Goal: Task Accomplishment & Management: Use online tool/utility

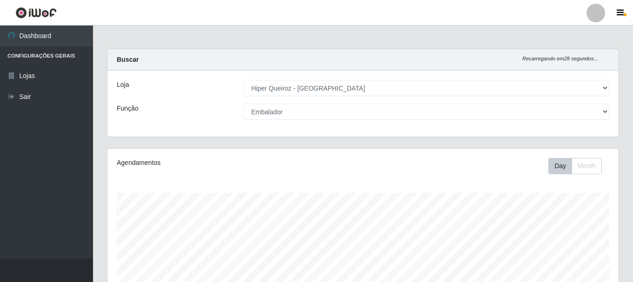
select select "513"
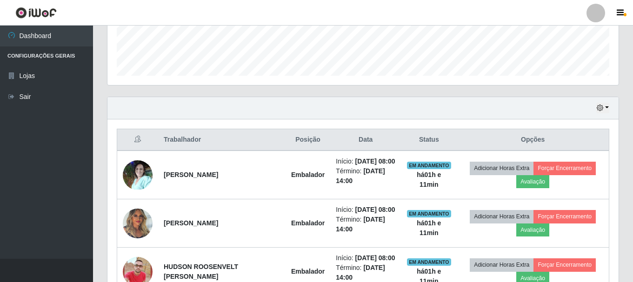
scroll to position [309, 0]
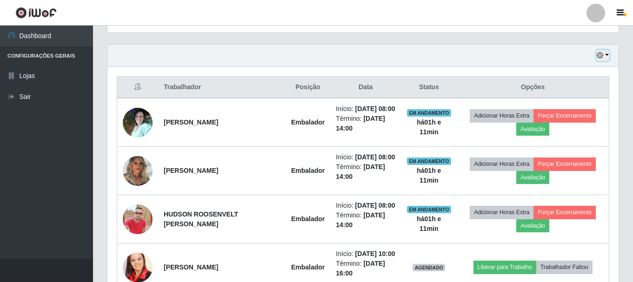
click at [601, 53] on icon "button" at bounding box center [600, 55] width 7 height 7
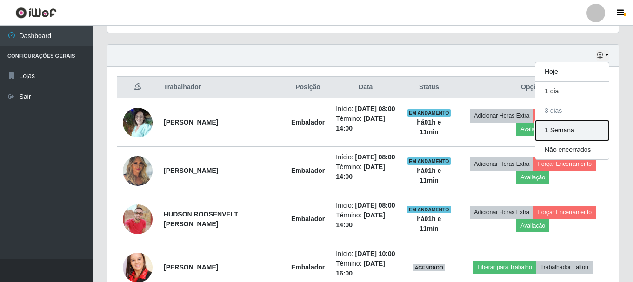
click at [566, 131] on button "1 Semana" at bounding box center [571, 131] width 73 height 20
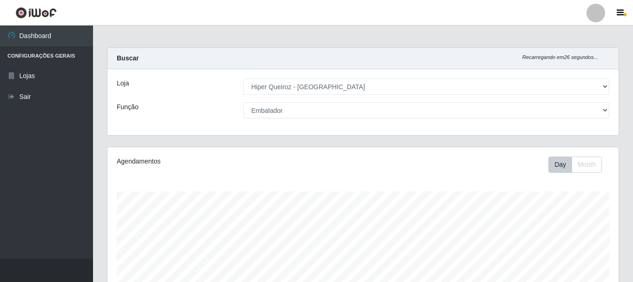
scroll to position [0, 0]
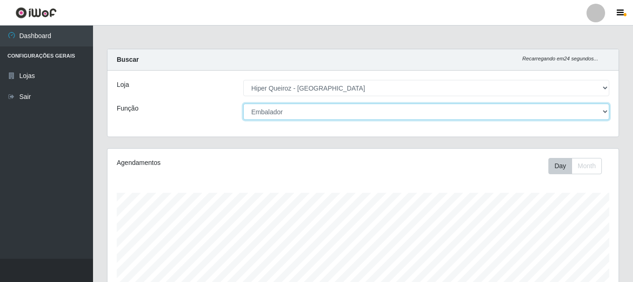
click at [287, 107] on select "[Selecione...] Embalador Embalador + Embalador ++ Operador de Caixa + Operador …" at bounding box center [426, 112] width 366 height 16
click at [243, 104] on select "[Selecione...] Embalador Embalador + Embalador ++ Operador de Caixa + Operador …" at bounding box center [426, 112] width 366 height 16
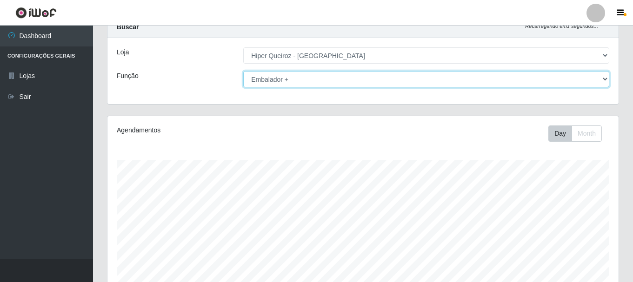
scroll to position [5, 0]
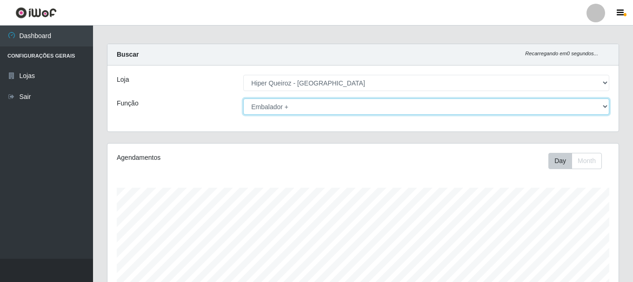
click at [323, 107] on select "[Selecione...] Embalador Embalador + Embalador ++ Operador de Caixa + Operador …" at bounding box center [426, 107] width 366 height 16
click at [243, 99] on select "[Selecione...] Embalador Embalador + Embalador ++ Operador de Caixa + Operador …" at bounding box center [426, 107] width 366 height 16
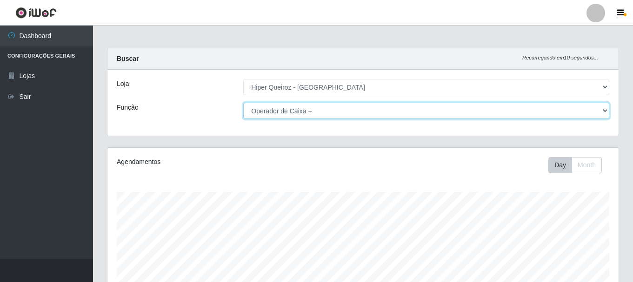
scroll to position [0, 0]
click at [340, 112] on select "[Selecione...] Embalador Embalador + Embalador ++ Operador de Caixa + Operador …" at bounding box center [426, 112] width 366 height 16
select select "73"
click at [243, 104] on select "[Selecione...] Embalador Embalador + Embalador ++ Operador de Caixa + Operador …" at bounding box center [426, 112] width 366 height 16
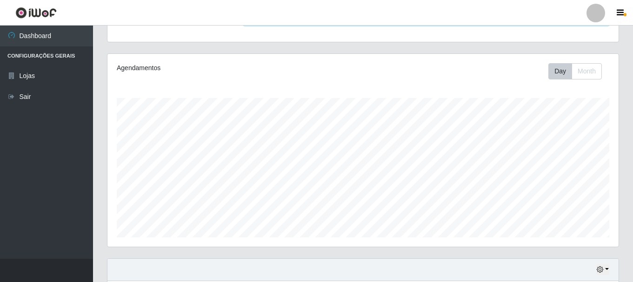
scroll to position [170, 0]
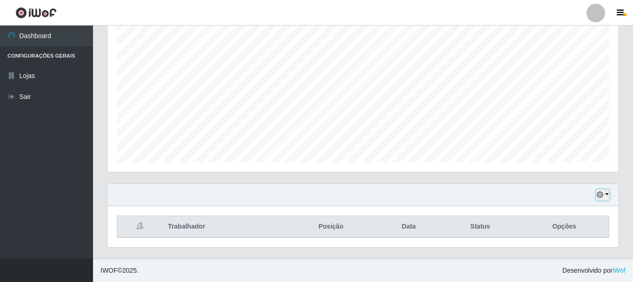
click at [600, 194] on icon "button" at bounding box center [600, 195] width 7 height 7
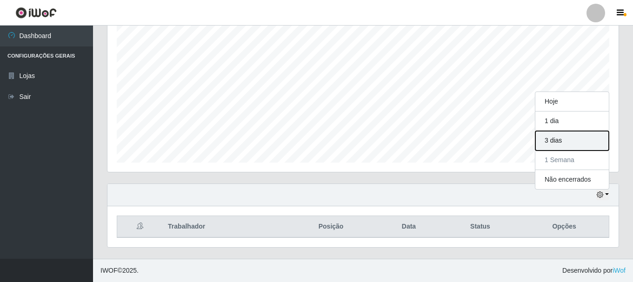
click at [565, 140] on button "3 dias" at bounding box center [571, 141] width 73 height 20
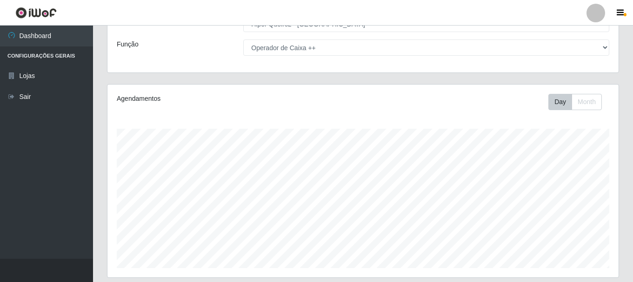
scroll to position [0, 0]
